Goal: Find contact information: Find contact information

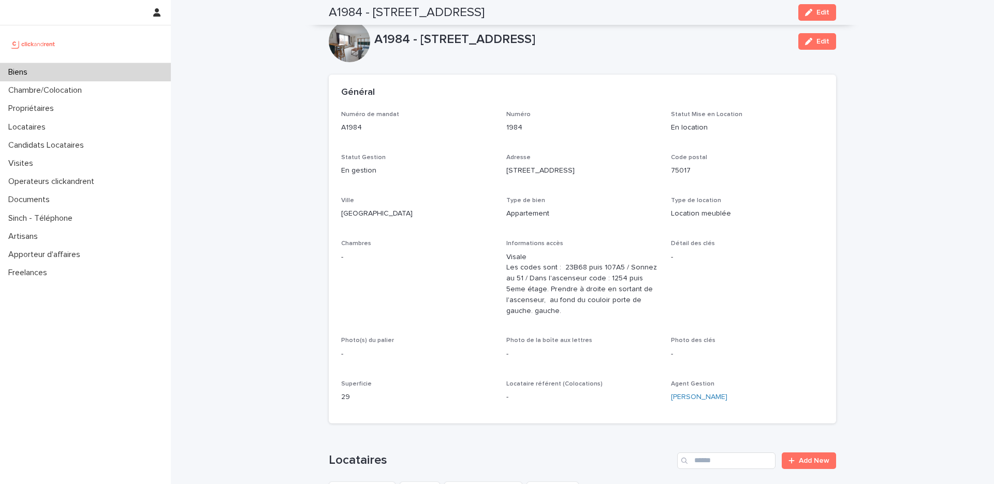
scroll to position [287, 0]
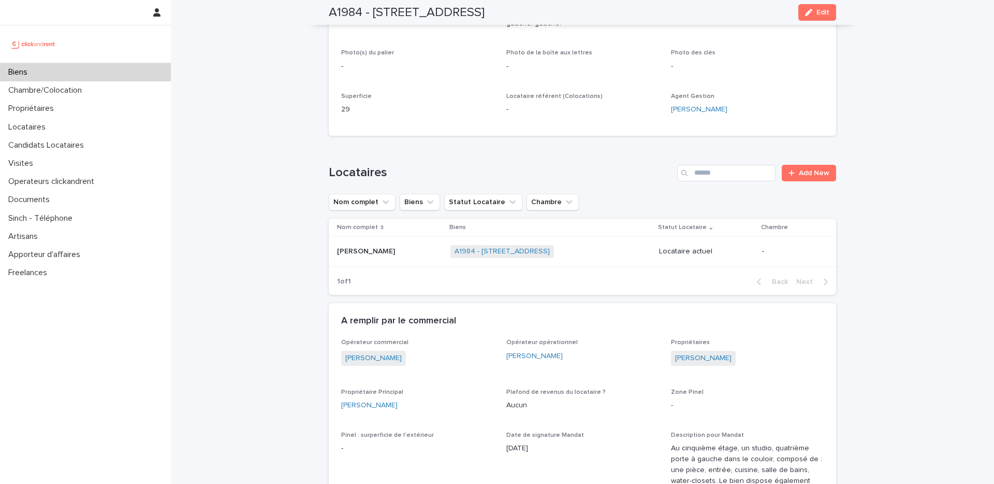
click at [107, 77] on div "Biens" at bounding box center [85, 72] width 171 height 18
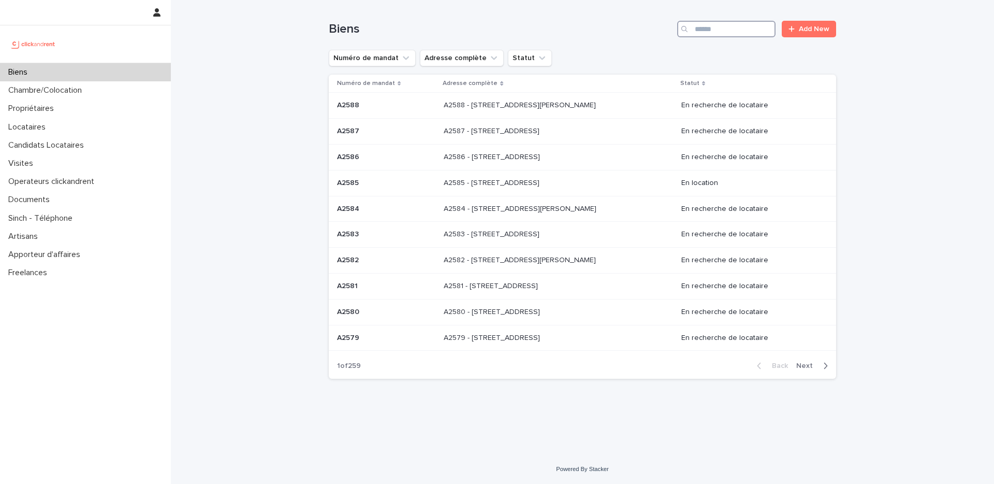
click at [741, 21] on input "Search" at bounding box center [726, 29] width 98 height 17
paste input "*****"
type input "*****"
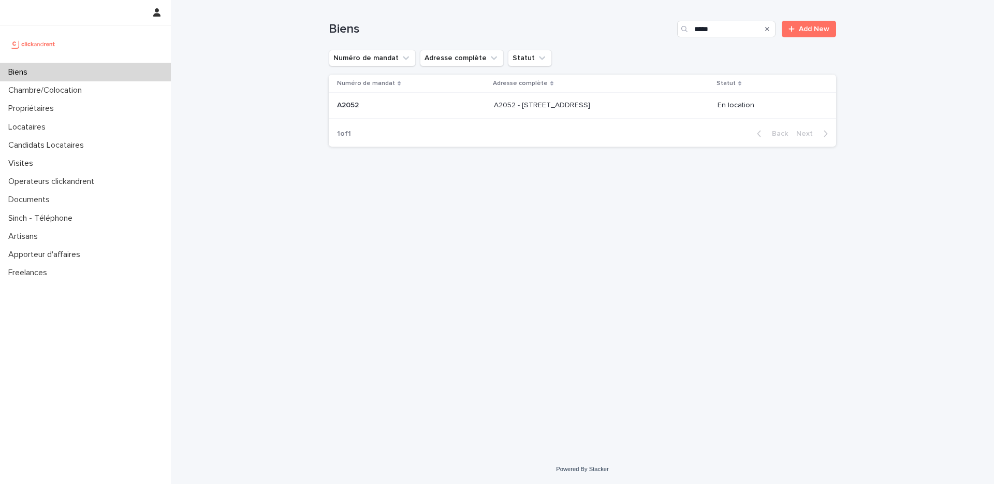
click at [617, 106] on p at bounding box center [580, 105] width 172 height 9
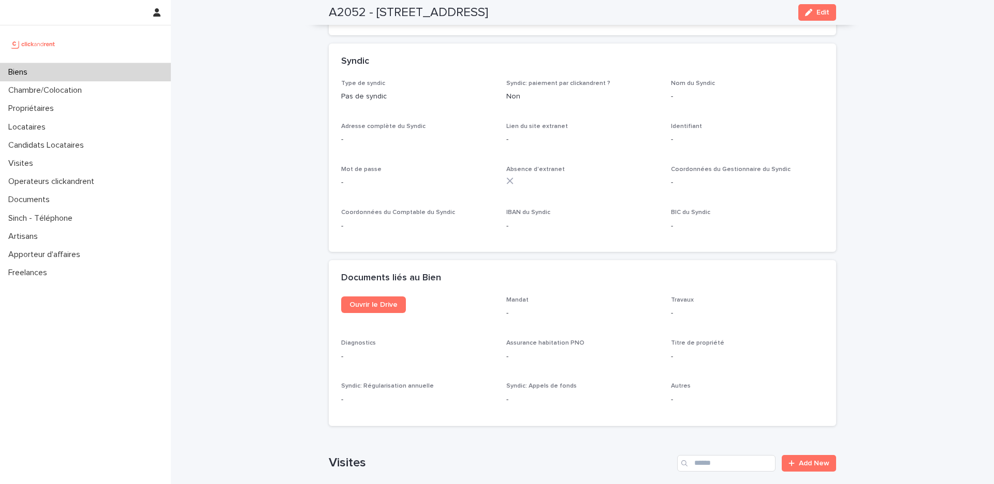
scroll to position [2755, 0]
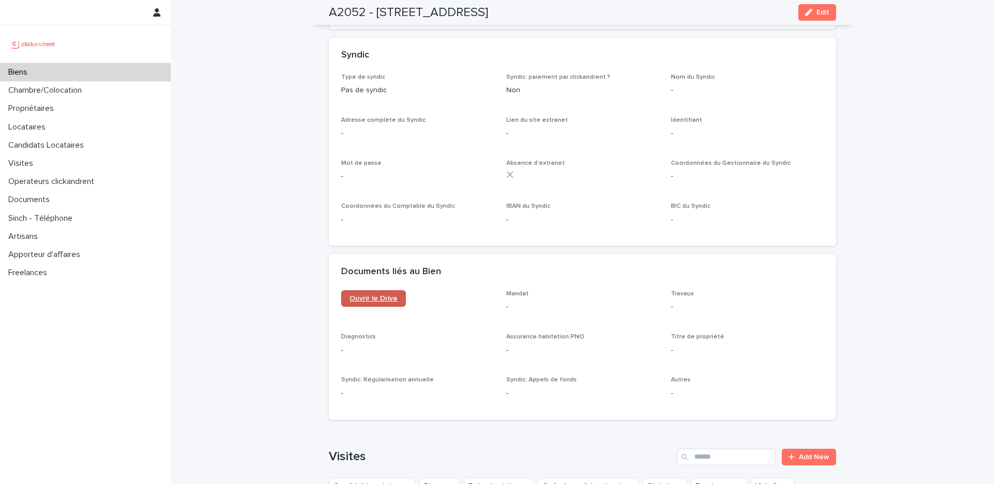
click at [371, 290] on link "Ouvrir le Drive" at bounding box center [373, 298] width 65 height 17
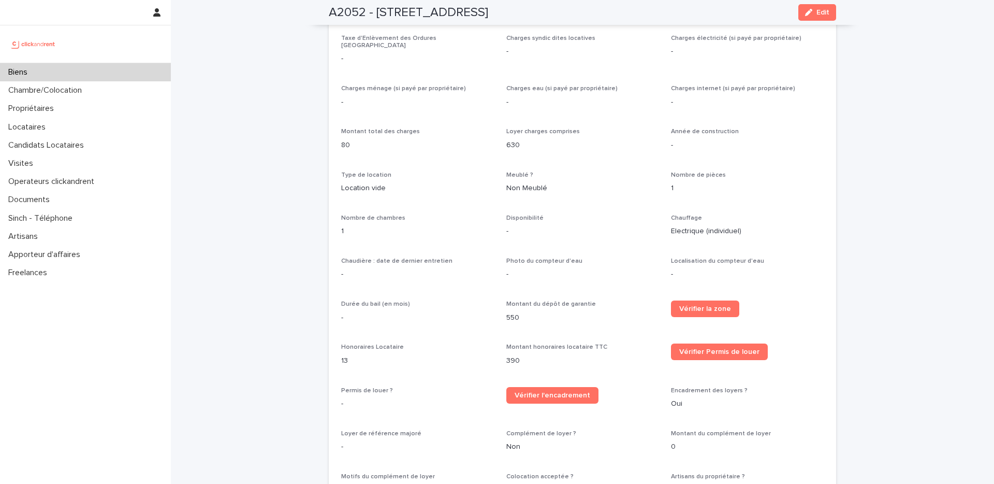
scroll to position [0, 0]
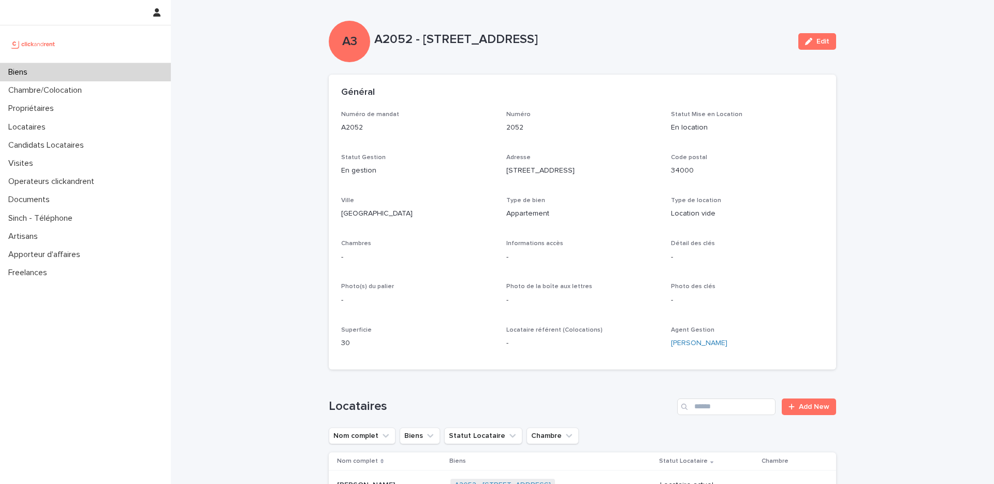
click at [68, 69] on div "Biens" at bounding box center [85, 72] width 171 height 18
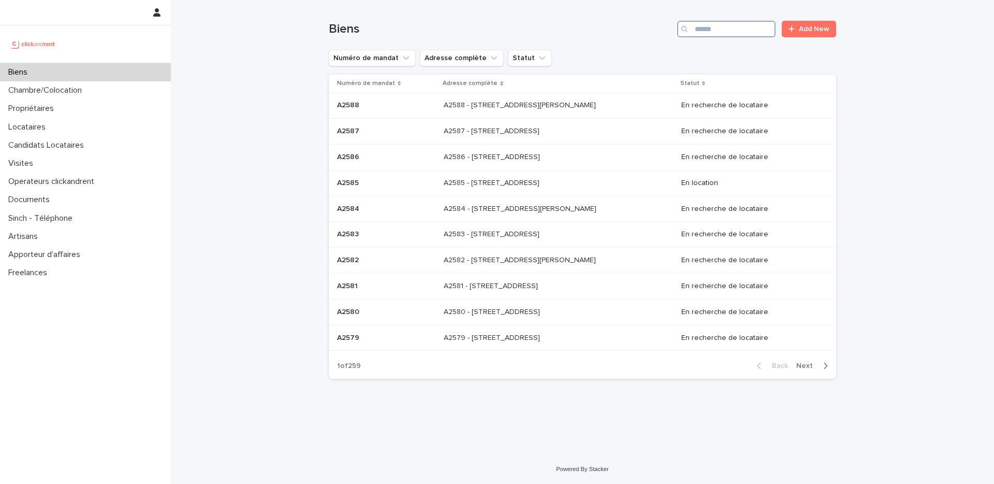
click at [709, 26] on input "Search" at bounding box center [726, 29] width 98 height 17
paste input "**********"
type input "**********"
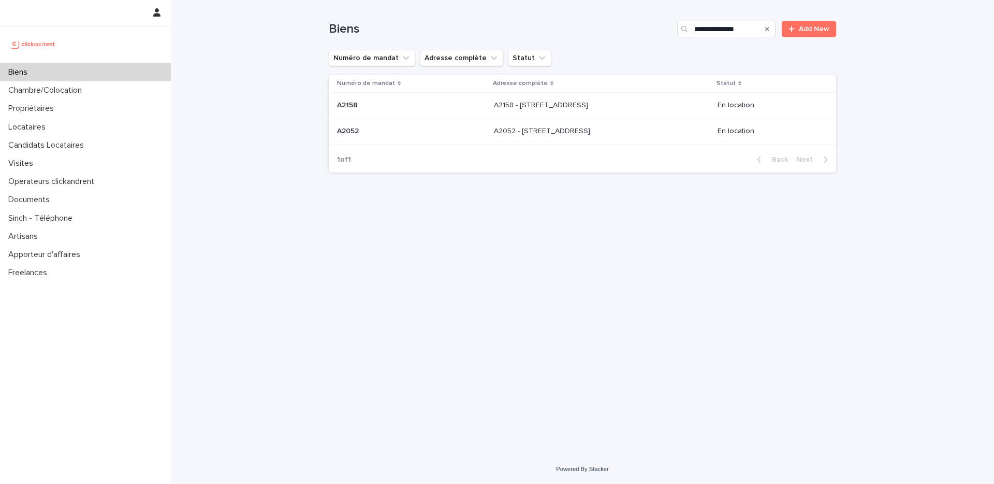
click at [570, 106] on p "A2158 - 3 Rue D'Alméras, Montpellier 34000" at bounding box center [542, 104] width 96 height 11
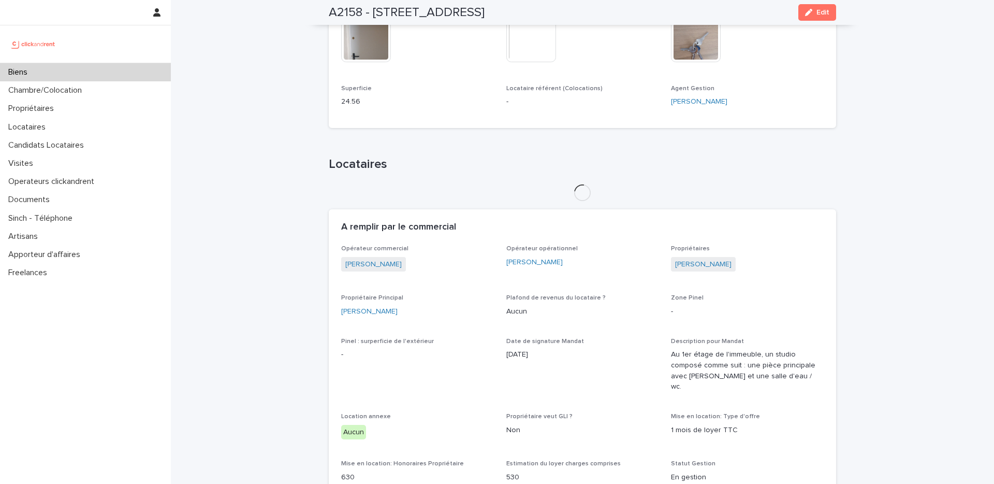
scroll to position [354, 0]
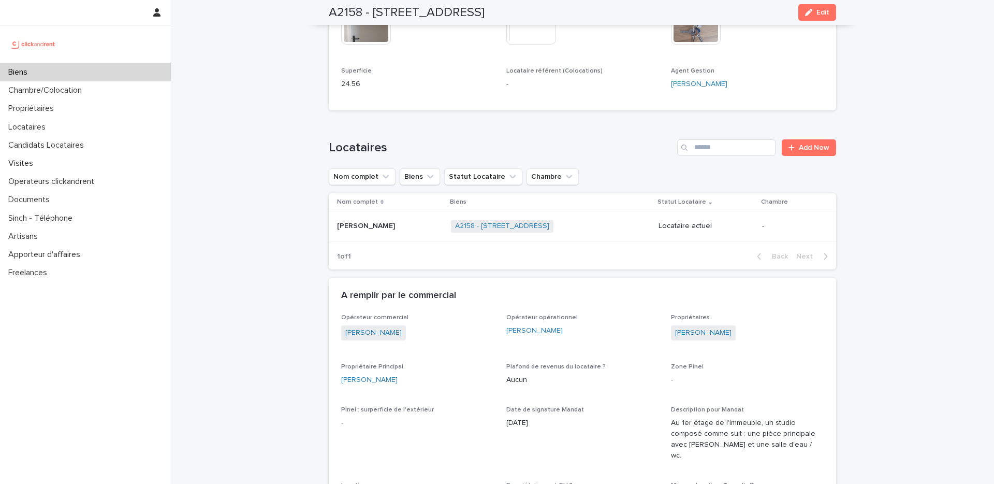
click at [415, 231] on div "Jean Daniel Guanel Jean Daniel Guanel" at bounding box center [390, 226] width 106 height 17
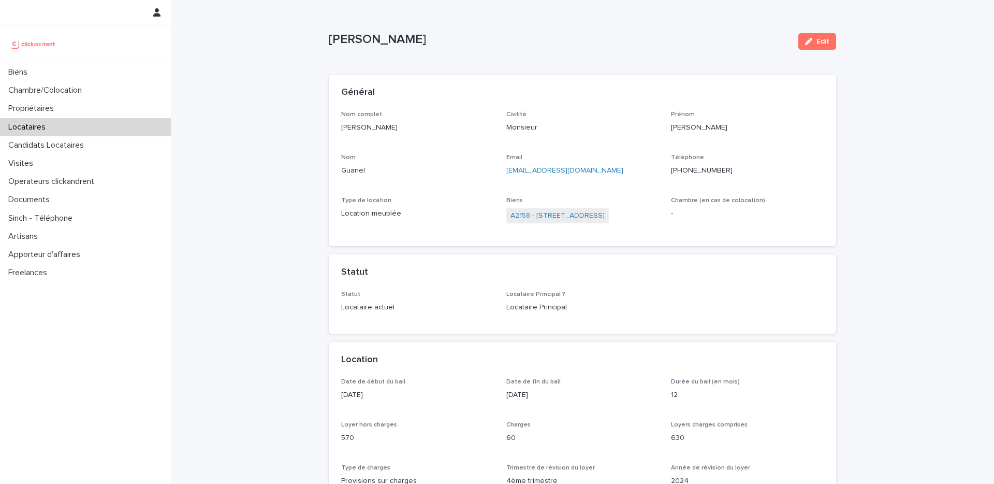
click at [699, 164] on div "+596696037438" at bounding box center [747, 169] width 153 height 13
click at [697, 170] on p "+596696037438" at bounding box center [747, 170] width 153 height 11
copy p "596696037438"
click at [575, 218] on link "A2158 - 3 Rue D'Alméras, Montpellier 34000" at bounding box center [558, 215] width 94 height 11
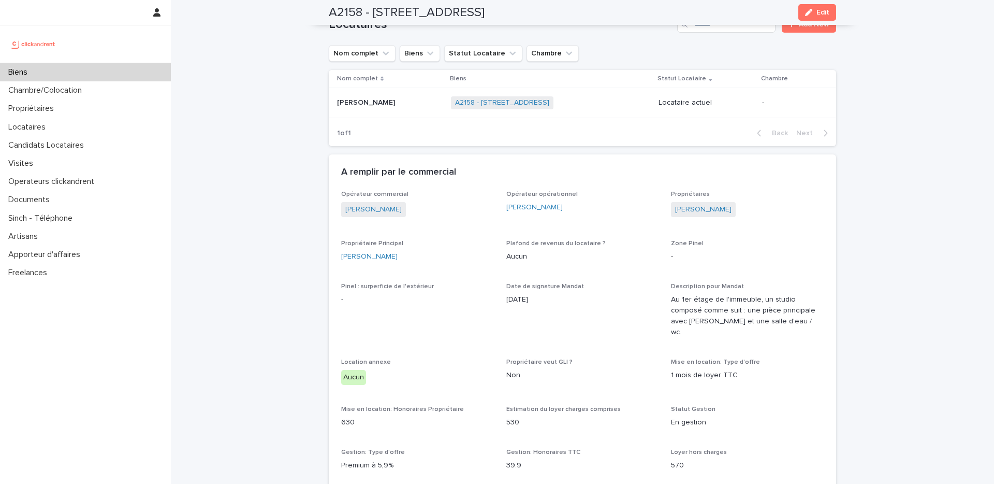
scroll to position [481, 0]
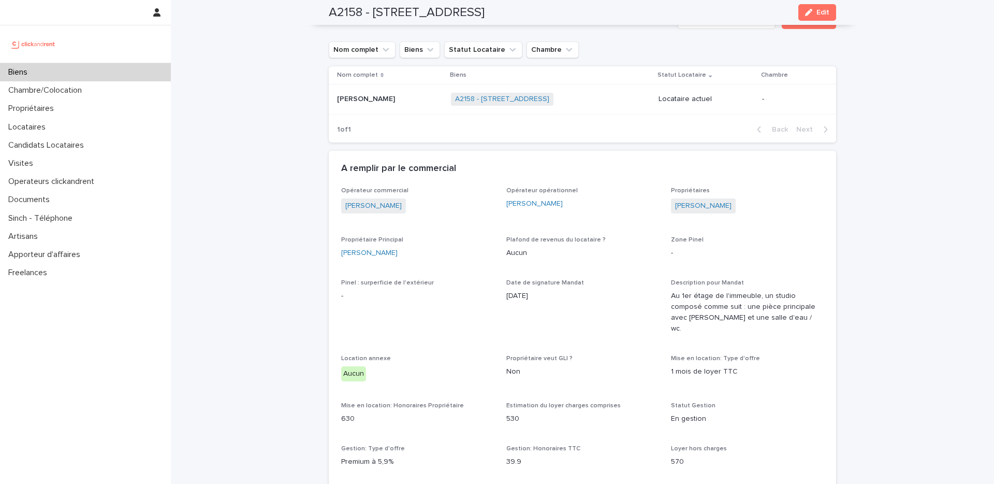
click at [703, 168] on div "A remplir par le commercial" at bounding box center [580, 168] width 479 height 11
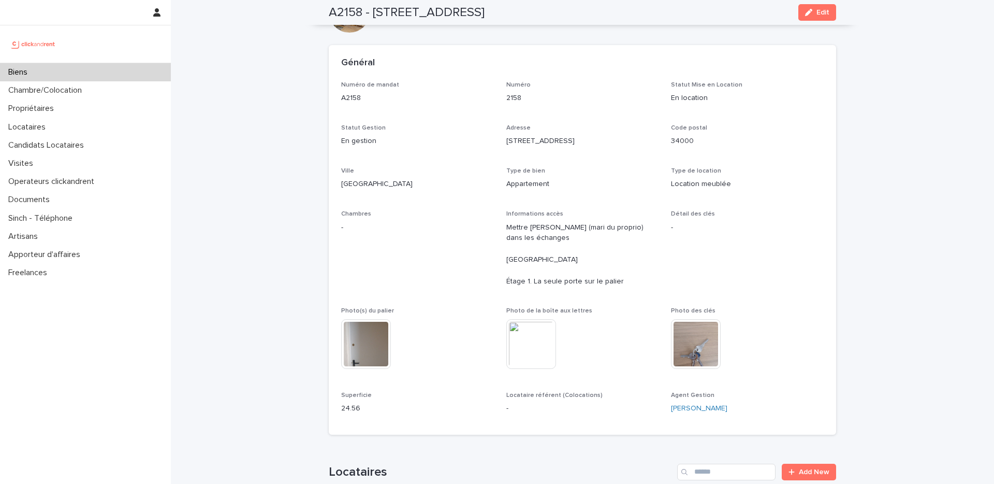
scroll to position [0, 0]
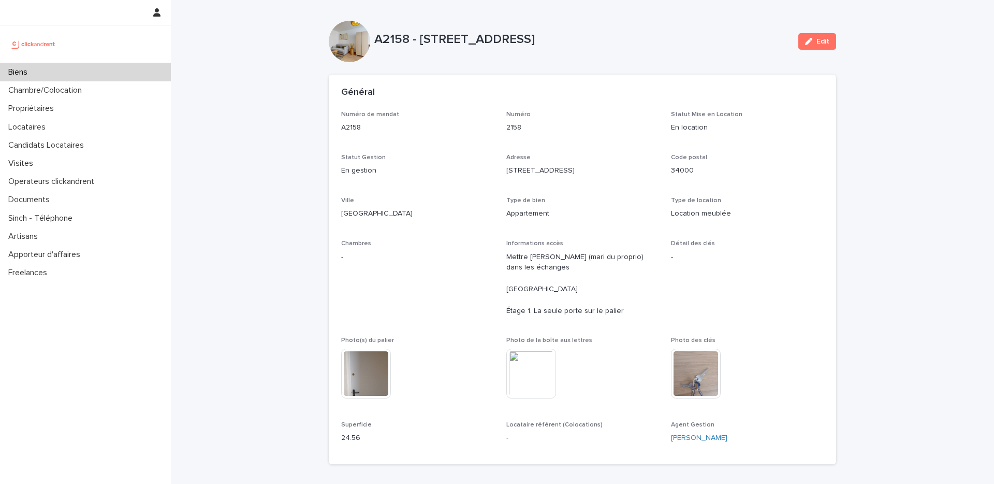
click at [88, 72] on div "Biens" at bounding box center [85, 72] width 171 height 18
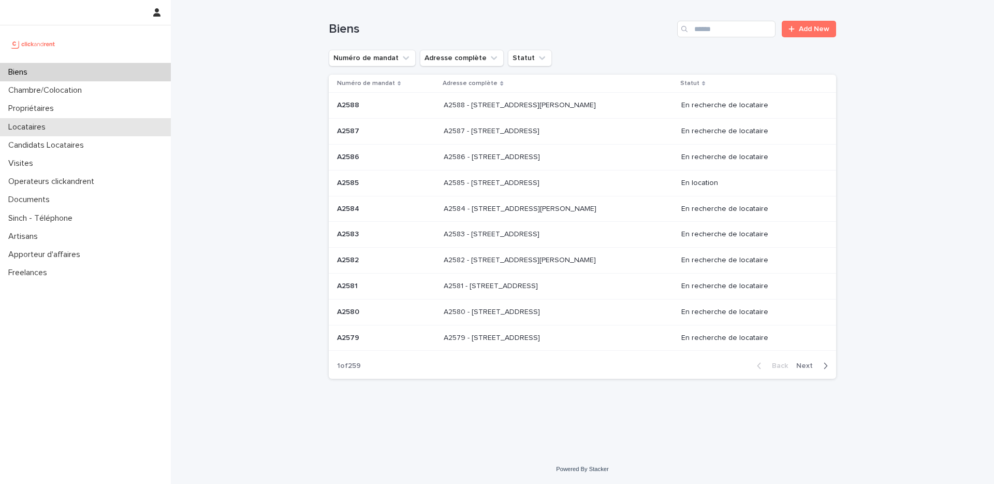
click at [136, 131] on div "Locataires" at bounding box center [85, 127] width 171 height 18
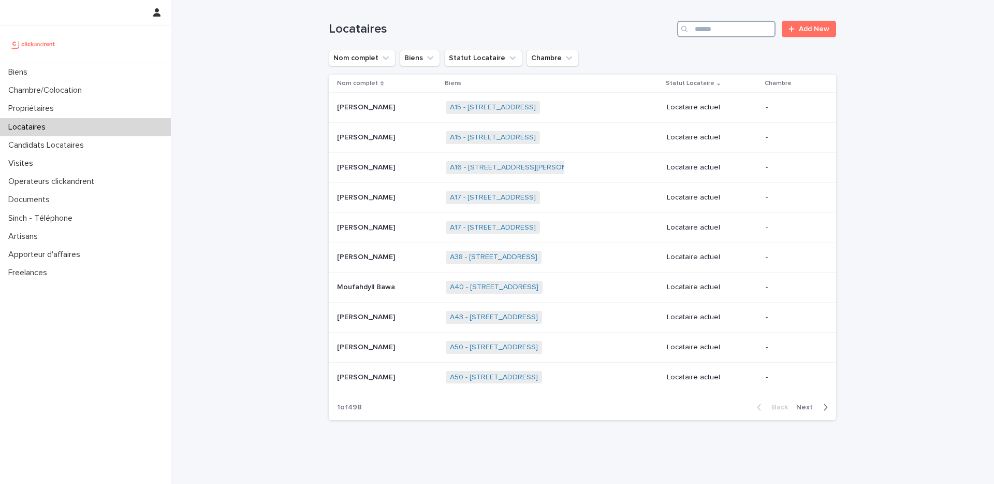
click at [707, 29] on input "Search" at bounding box center [726, 29] width 98 height 17
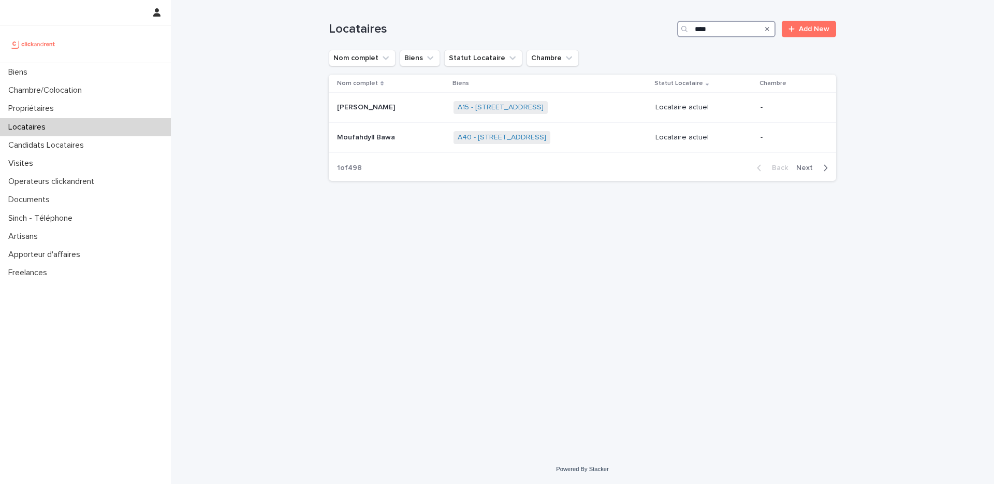
type input "*****"
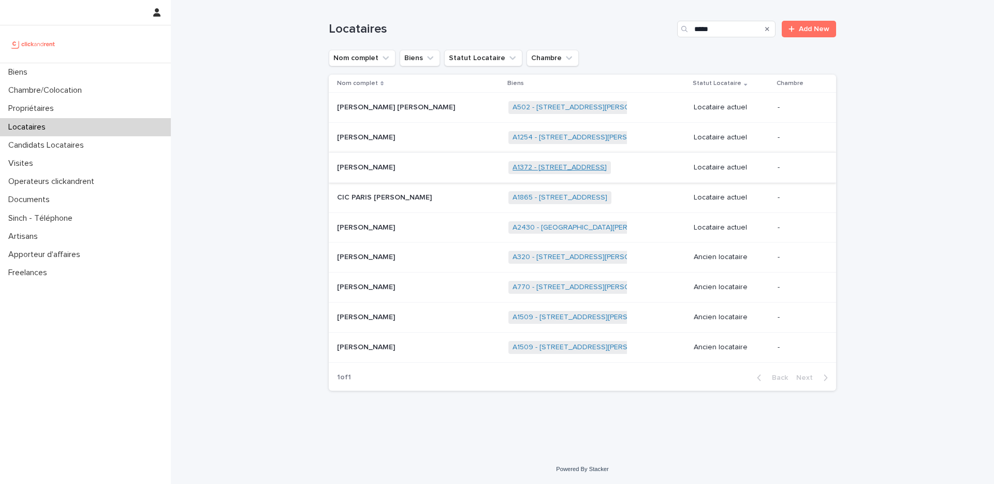
click at [544, 170] on link "A1372 - 32 avenue Botherel, Juvisy-sur-Orge 91260" at bounding box center [560, 167] width 94 height 9
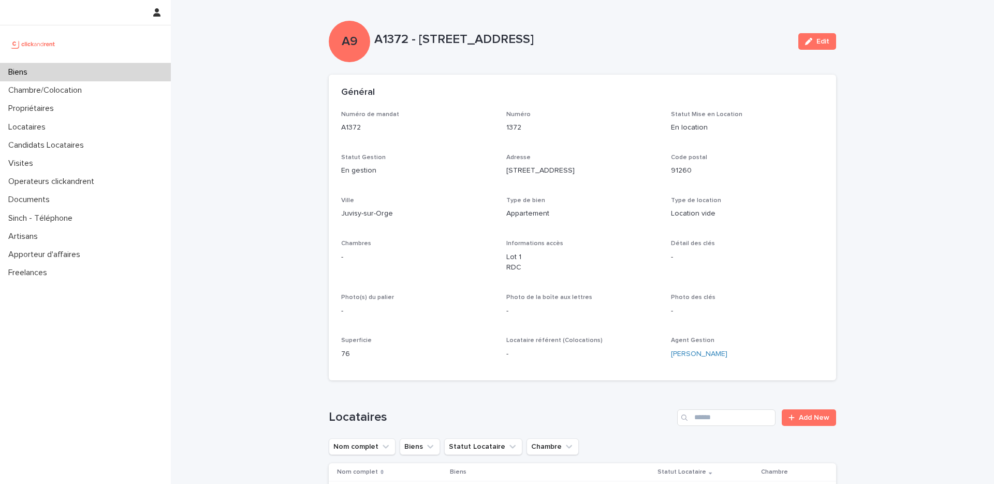
click at [394, 44] on p "A1372 - 32 avenue Botherel, Juvisy-sur-Orge 91260" at bounding box center [582, 39] width 416 height 15
copy p "A1372"
click at [73, 126] on div "Locataires" at bounding box center [85, 127] width 171 height 18
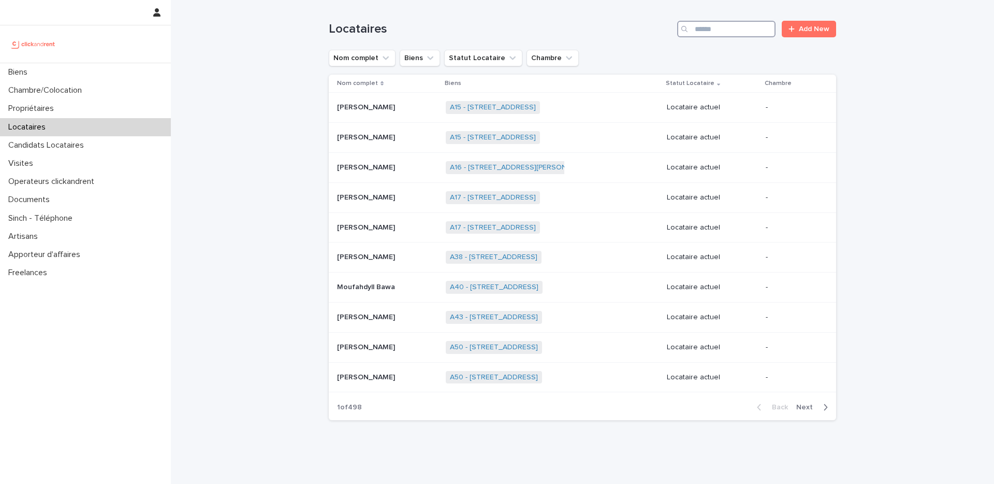
click at [719, 26] on input "Search" at bounding box center [726, 29] width 98 height 17
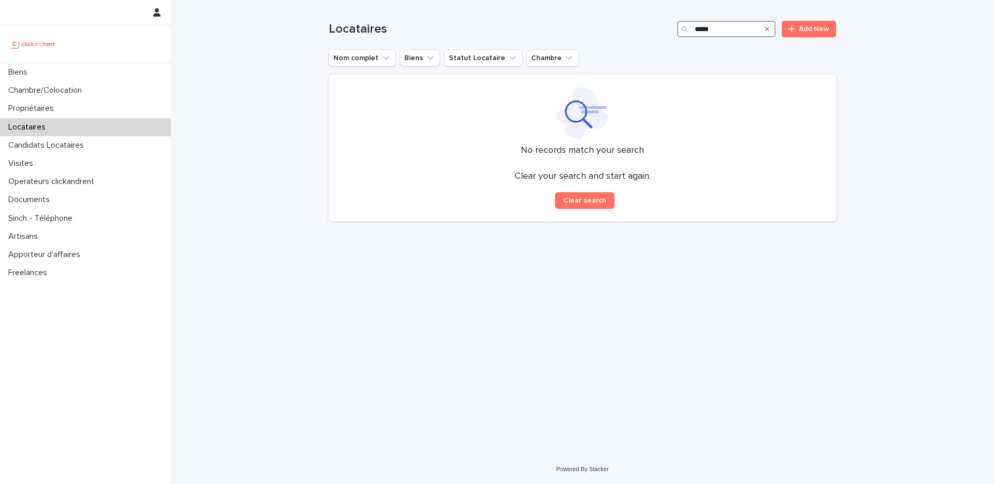
click at [717, 31] on input "*****" at bounding box center [726, 29] width 98 height 17
click at [698, 28] on input "*****" at bounding box center [726, 29] width 98 height 17
click at [699, 29] on input "*****" at bounding box center [726, 29] width 98 height 17
type input "******"
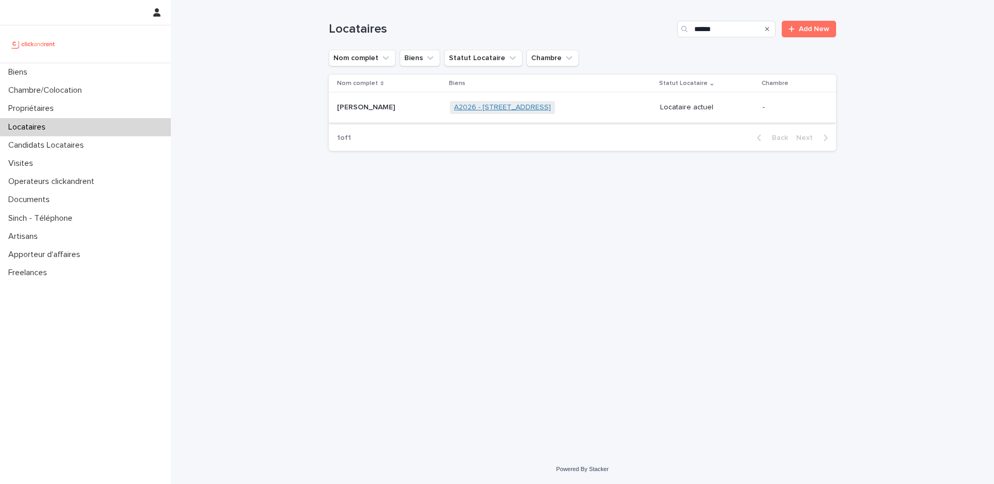
click at [530, 106] on link "A2026 - 10 Rue De La Morlière, Amiens 8000" at bounding box center [502, 107] width 97 height 9
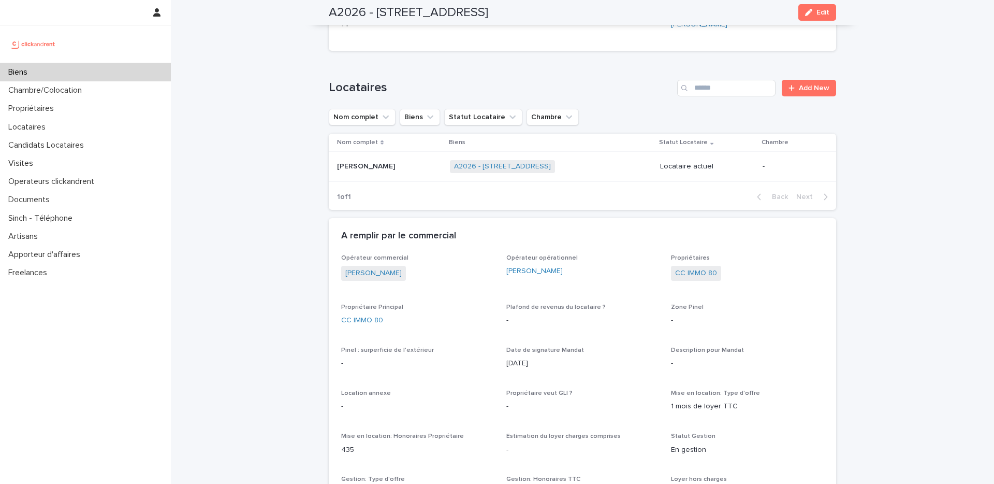
scroll to position [320, 0]
click at [615, 176] on div "A2026 - 10 Rue De La Morlière, Amiens 8000 + 0" at bounding box center [551, 165] width 202 height 21
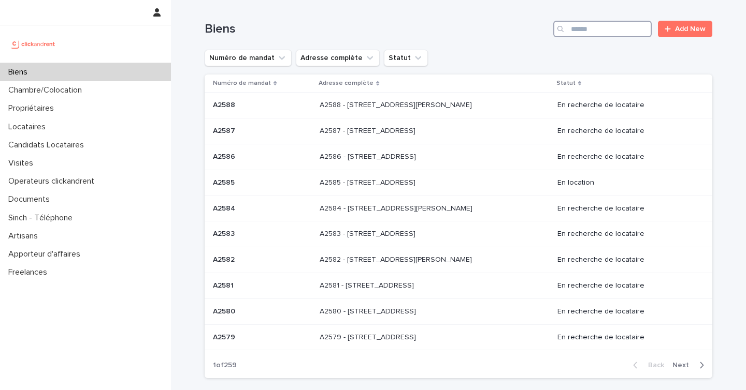
click at [592, 27] on input "Search" at bounding box center [602, 29] width 98 height 17
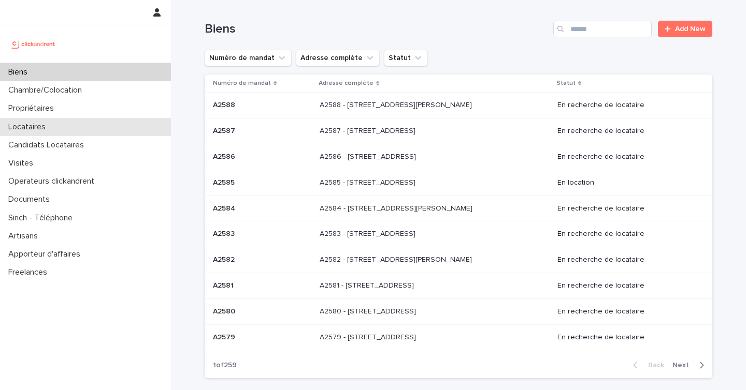
click at [84, 128] on div "Locataires" at bounding box center [85, 127] width 171 height 18
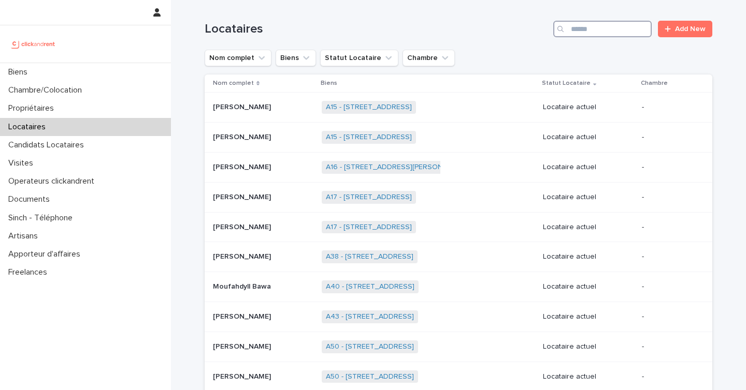
click at [604, 29] on input "Search" at bounding box center [602, 29] width 98 height 17
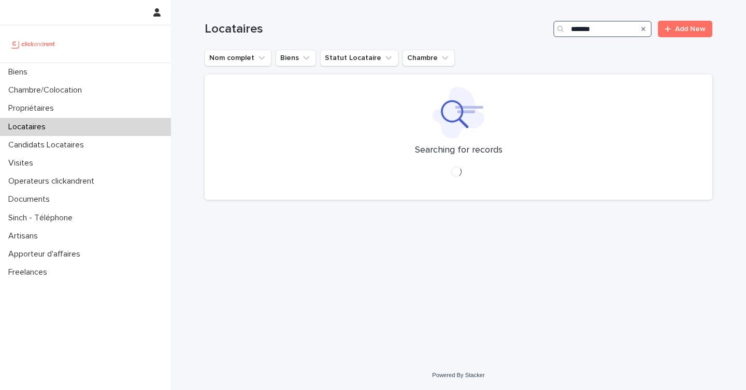
type input "********"
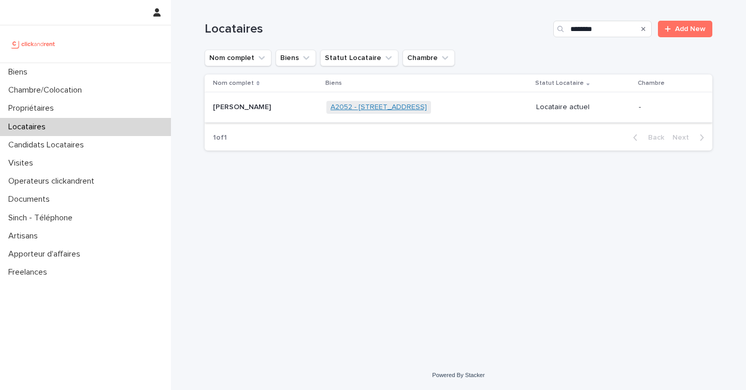
click at [413, 108] on link "A2052 - [STREET_ADDRESS]" at bounding box center [378, 107] width 96 height 9
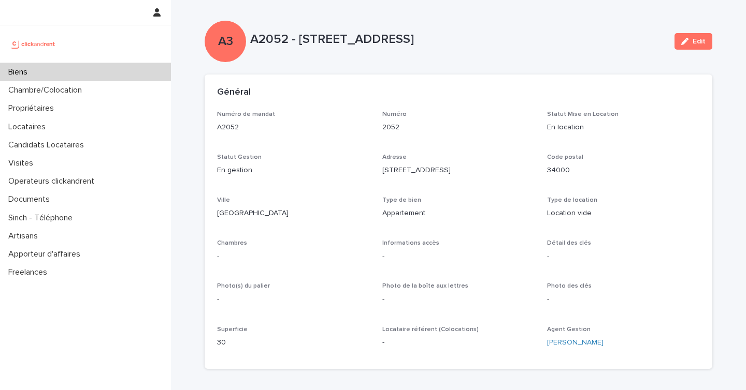
click at [275, 40] on p "A2052 - [STREET_ADDRESS]" at bounding box center [458, 39] width 416 height 15
copy p "A2052"
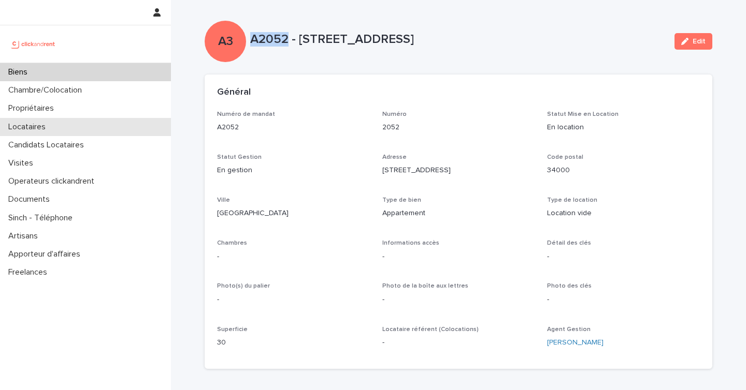
click at [82, 126] on div "Locataires" at bounding box center [85, 127] width 171 height 18
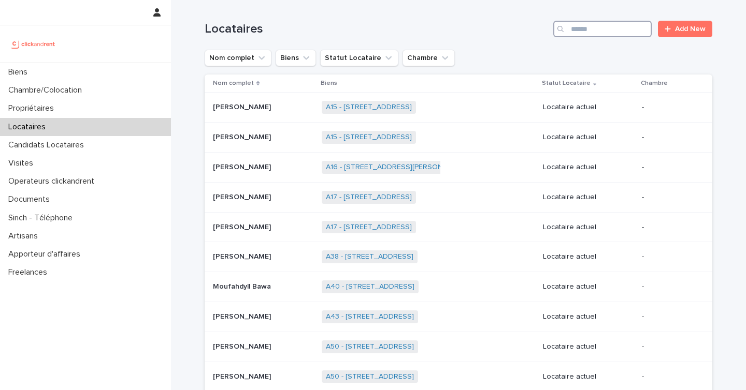
click at [595, 23] on input "Search" at bounding box center [602, 29] width 98 height 17
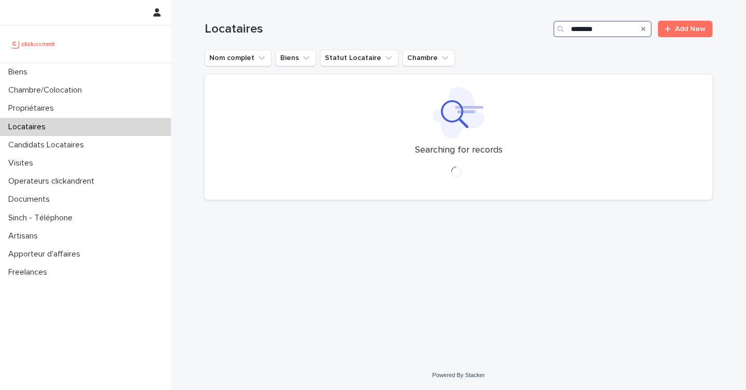
type input "********"
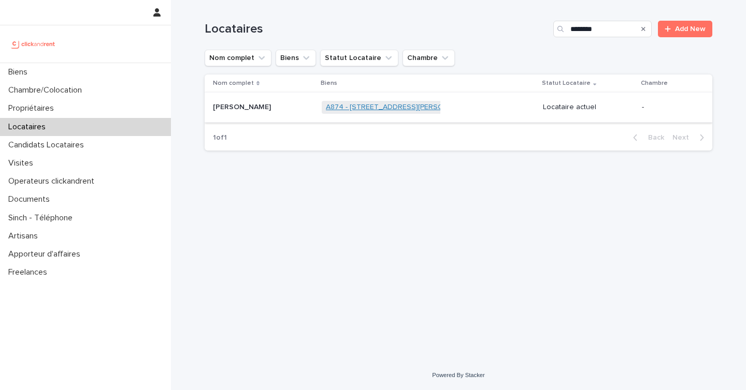
click at [408, 108] on link "A874 - [STREET_ADDRESS][PERSON_NAME]" at bounding box center [400, 107] width 149 height 9
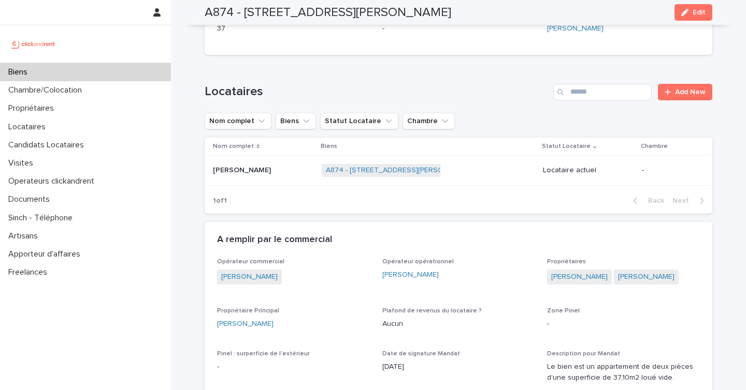
scroll to position [310, 0]
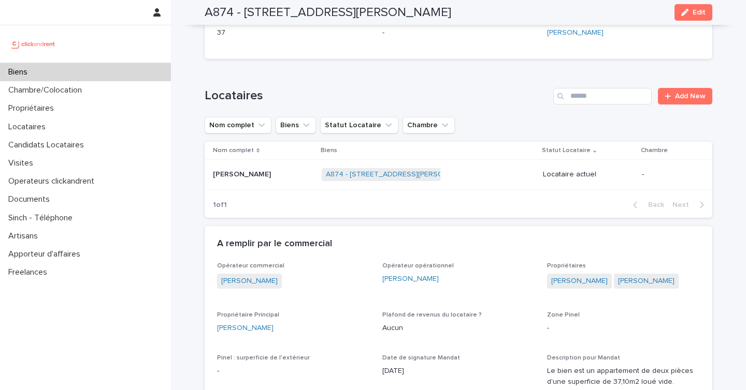
click at [288, 176] on p at bounding box center [263, 174] width 100 height 9
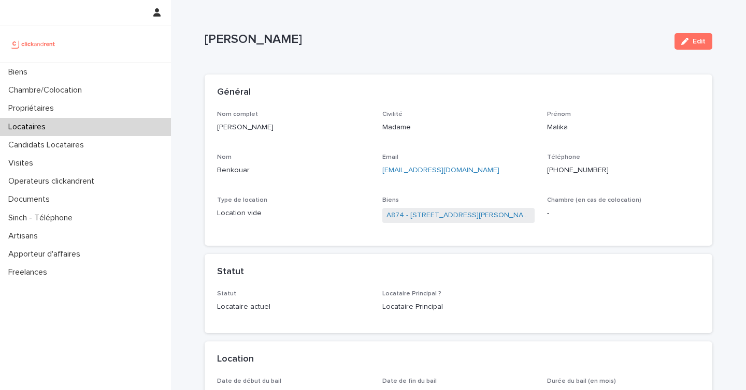
drag, startPoint x: 274, startPoint y: 128, endPoint x: 209, endPoint y: 130, distance: 65.3
click at [209, 130] on div "Nom complet [PERSON_NAME] Civilité Madame [PERSON_NAME] Nom Benkouar Email [EMA…" at bounding box center [459, 179] width 508 height 136
copy p "[PERSON_NAME]"
click at [588, 171] on p "[PHONE_NUMBER]" at bounding box center [623, 170] width 153 height 11
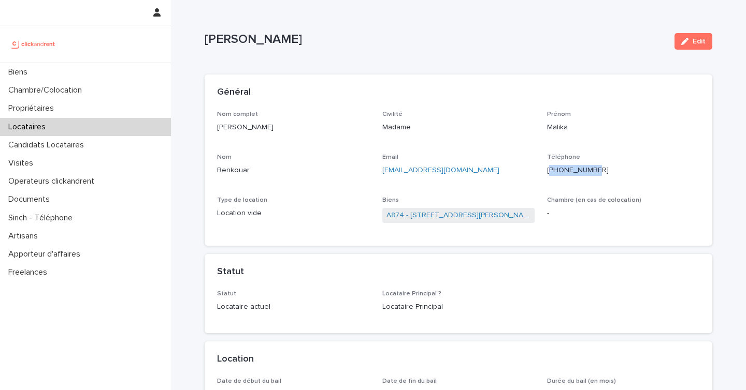
copy p "33652812996"
click at [483, 172] on p "[EMAIL_ADDRESS][DOMAIN_NAME]" at bounding box center [458, 170] width 153 height 11
drag, startPoint x: 483, startPoint y: 172, endPoint x: 378, endPoint y: 172, distance: 105.1
click at [378, 172] on div "Nom complet [PERSON_NAME] Civilité Madame [PERSON_NAME] Nom Benkouar Email [EMA…" at bounding box center [458, 172] width 483 height 123
copy link "[EMAIL_ADDRESS][DOMAIN_NAME]"
